Goal: Register for event/course

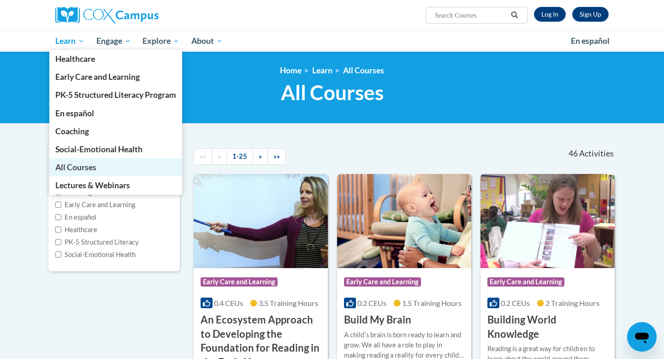
click at [84, 170] on span "All Courses" at bounding box center [75, 167] width 41 height 10
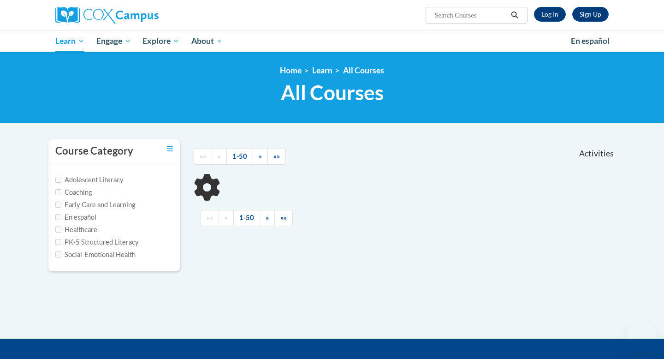
click at [550, 12] on link "Log In" at bounding box center [550, 14] width 32 height 15
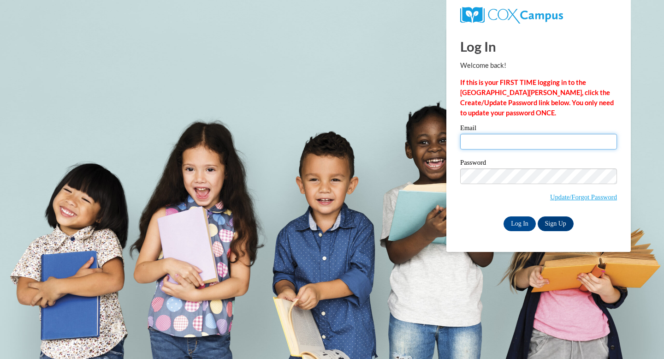
click at [501, 139] on input "Email" at bounding box center [538, 142] width 157 height 16
type input "jbutkovich@shorewood.k12.wi.us"
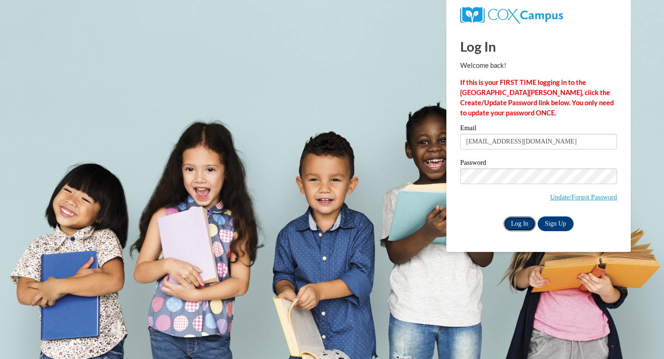
click at [524, 223] on input "Log In" at bounding box center [520, 223] width 32 height 15
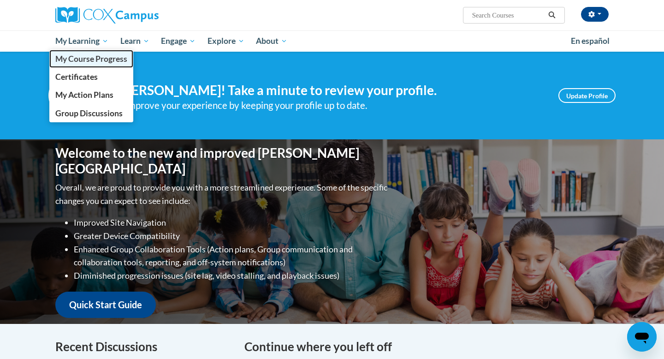
click at [88, 56] on span "My Course Progress" at bounding box center [91, 59] width 72 height 10
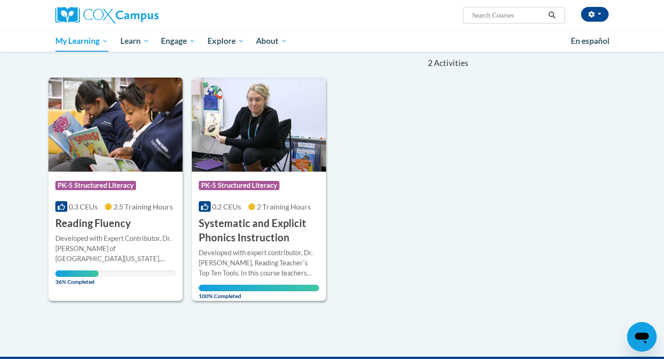
scroll to position [91, 0]
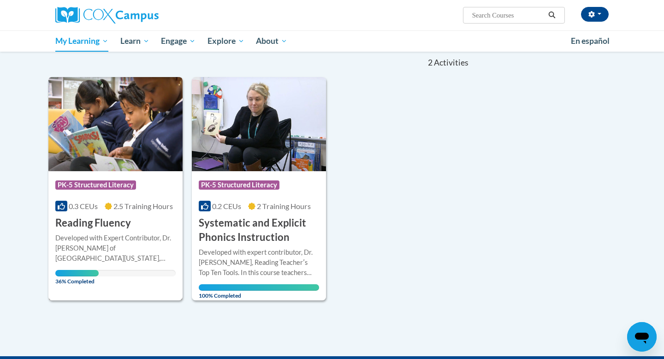
click at [122, 221] on h3 "Reading Fluency" at bounding box center [93, 223] width 76 height 14
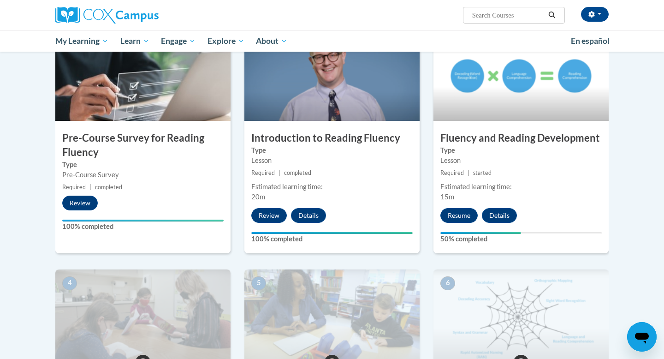
scroll to position [213, 0]
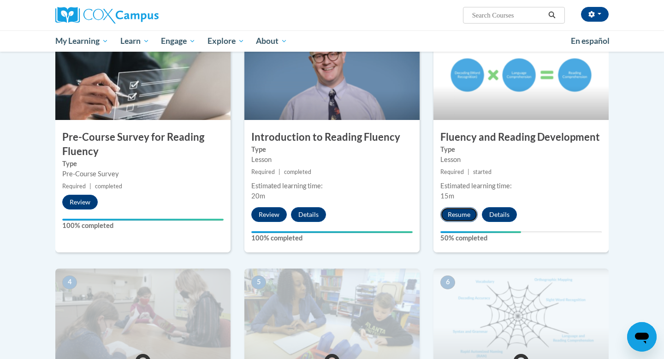
click at [458, 217] on button "Resume" at bounding box center [459, 214] width 37 height 15
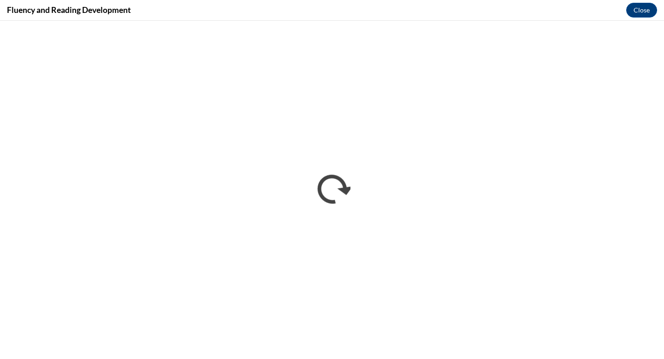
scroll to position [0, 0]
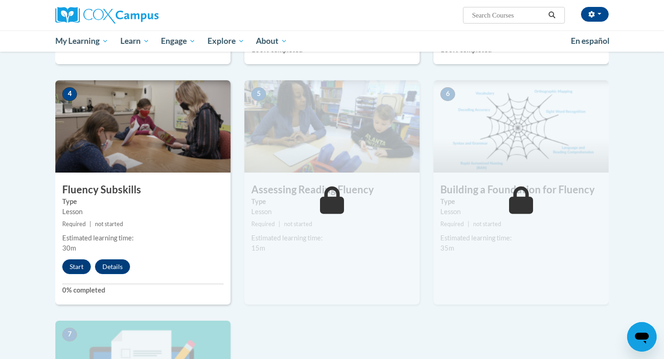
scroll to position [429, 0]
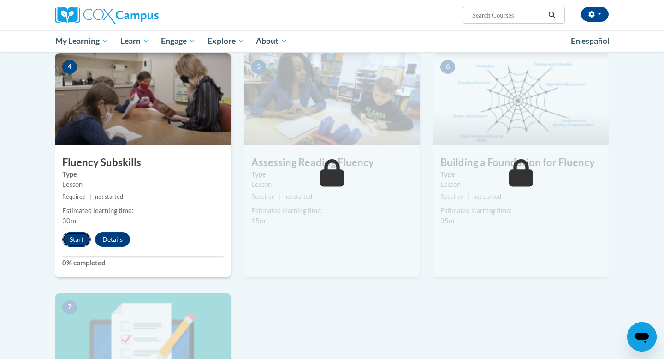
click at [81, 238] on button "Start" at bounding box center [76, 239] width 29 height 15
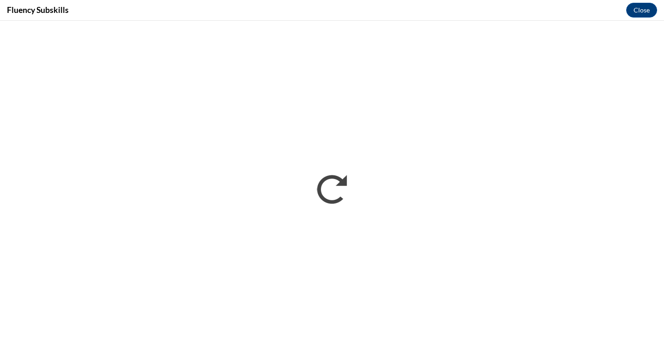
scroll to position [0, 0]
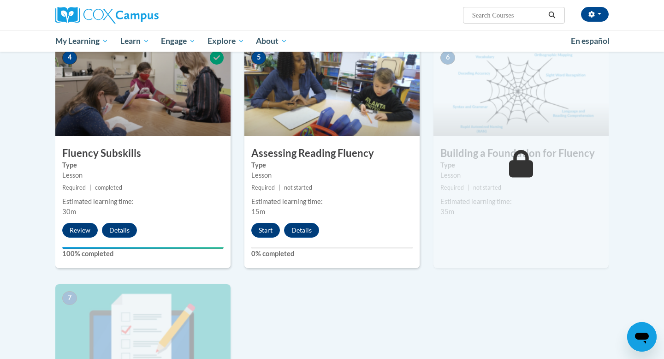
scroll to position [436, 0]
